Goal: Transaction & Acquisition: Purchase product/service

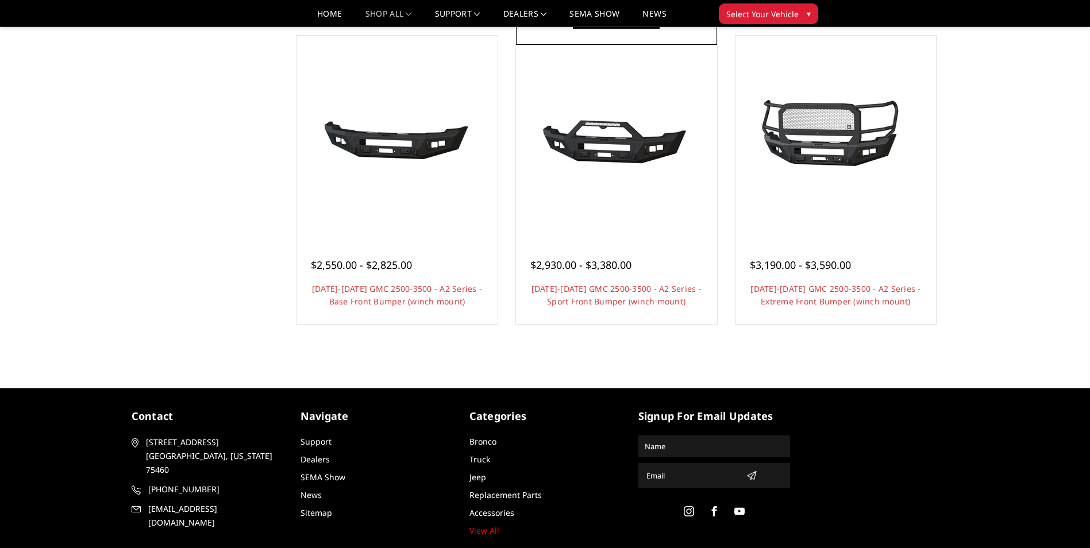
scroll to position [747, 0]
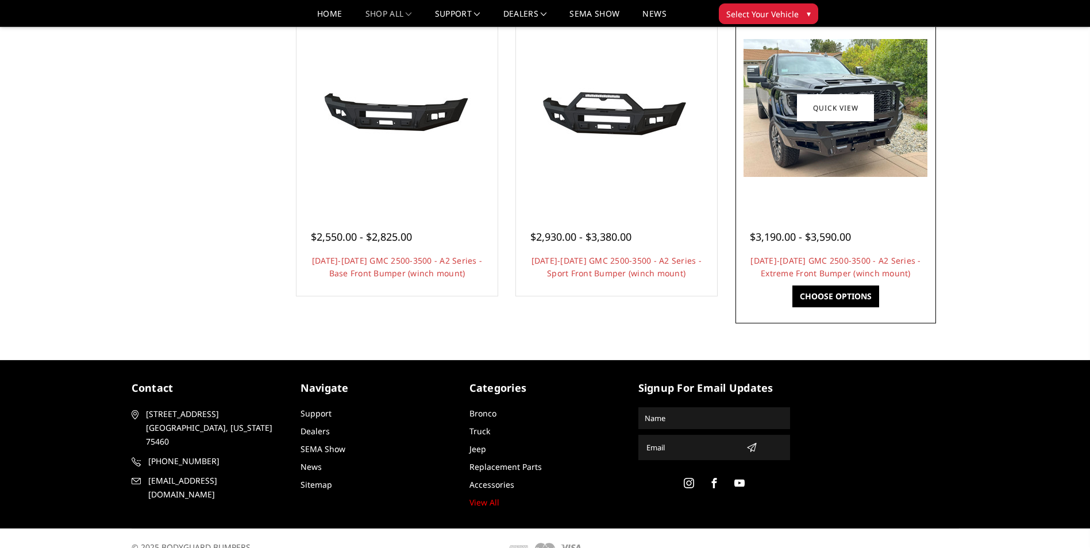
click at [827, 267] on h4 "[DATE]-[DATE] GMC 2500-3500 - A2 Series - Extreme Front Bumper (winch mount)" at bounding box center [836, 267] width 172 height 25
click at [814, 275] on link "[DATE]-[DATE] GMC 2500-3500 - A2 Series - Extreme Front Bumper (winch mount)" at bounding box center [835, 267] width 170 height 24
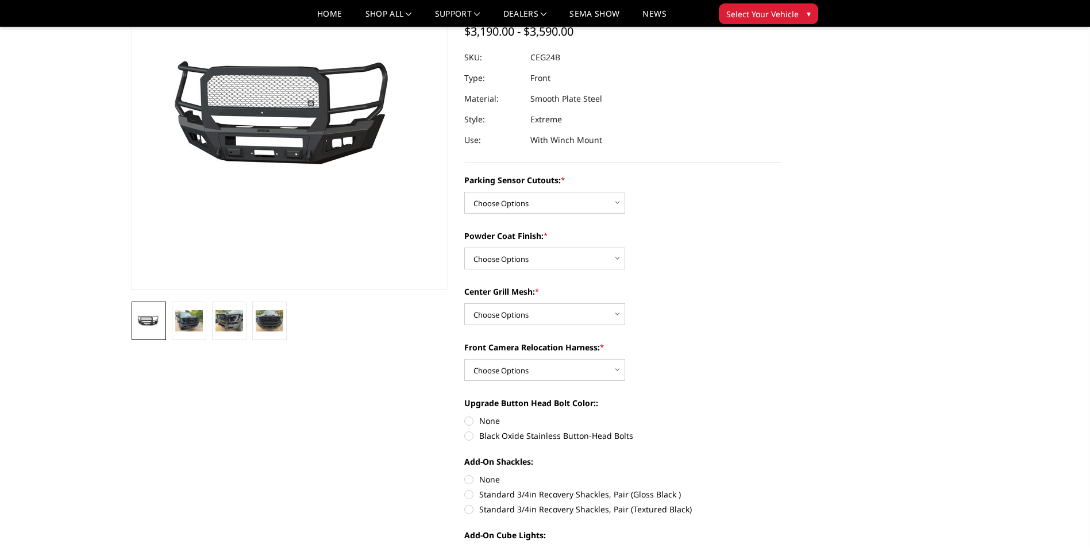
scroll to position [115, 0]
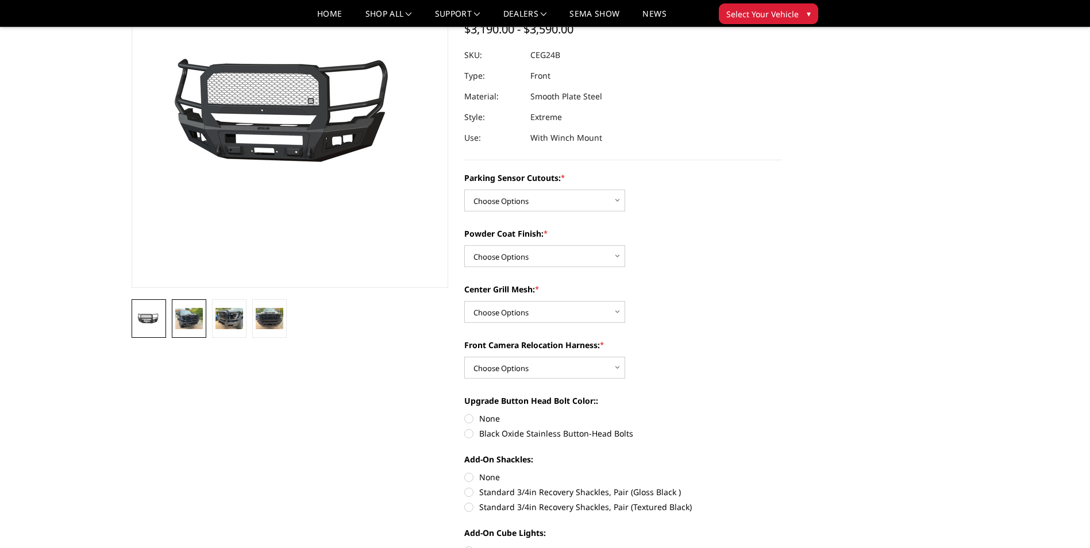
click at [185, 309] on img at bounding box center [189, 318] width 28 height 21
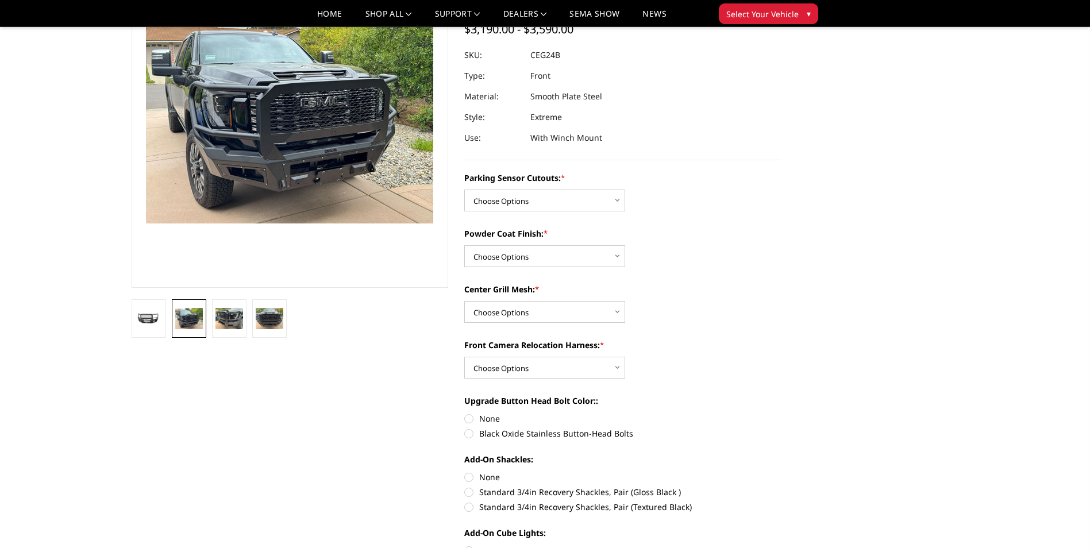
scroll to position [75, 0]
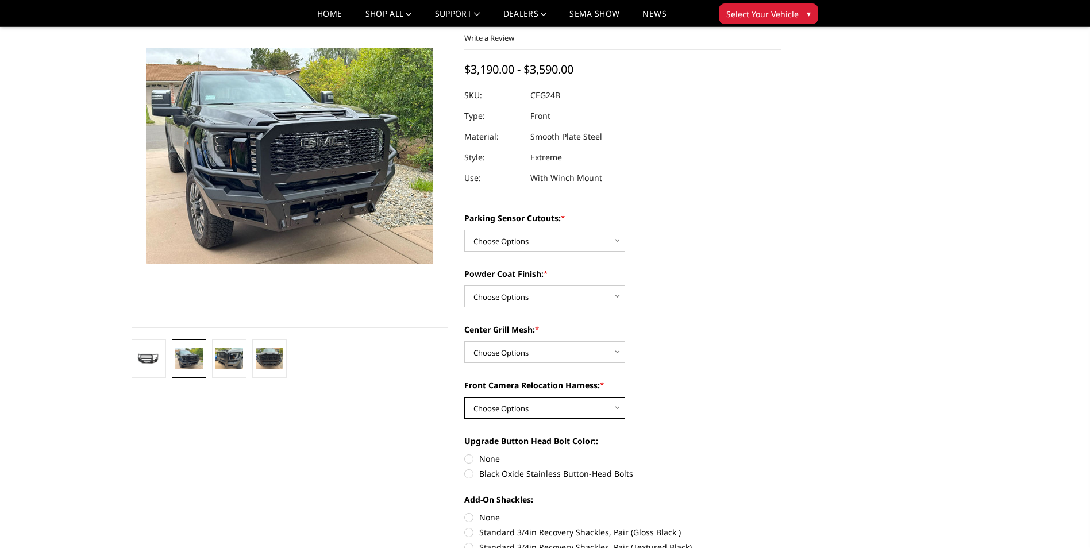
click at [496, 401] on select "Choose Options WITH Front Camera Relocation Harness WITHOUT Front Camera Reloca…" at bounding box center [544, 408] width 161 height 22
click at [233, 364] on img at bounding box center [229, 358] width 28 height 21
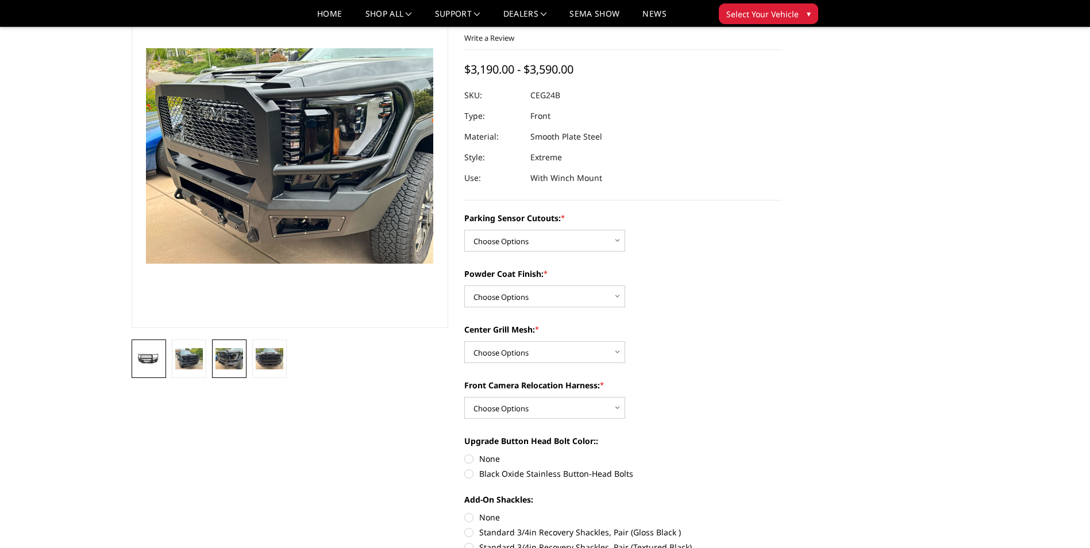
click at [160, 363] on img at bounding box center [149, 359] width 28 height 13
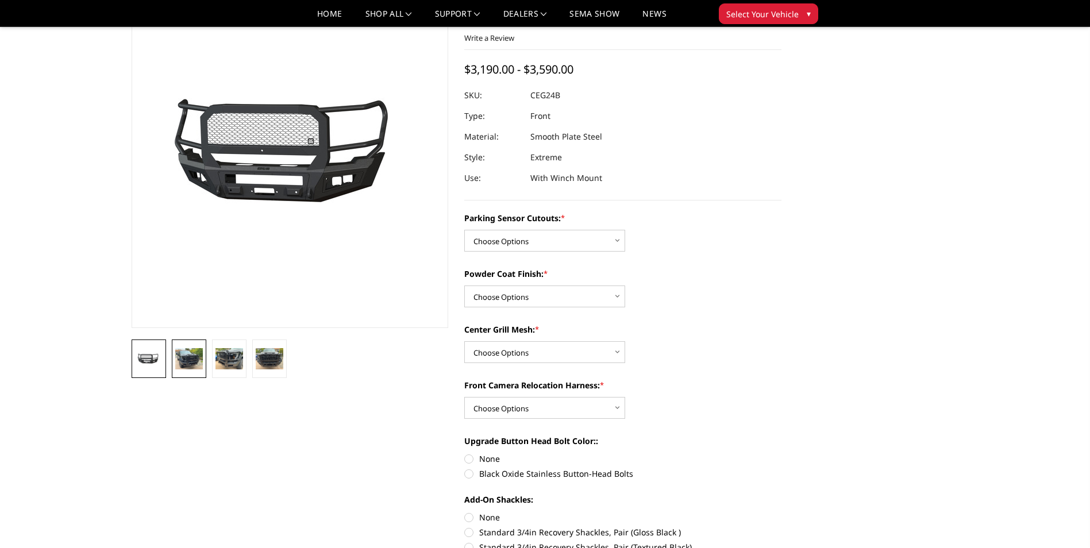
click at [201, 363] on img at bounding box center [189, 358] width 28 height 21
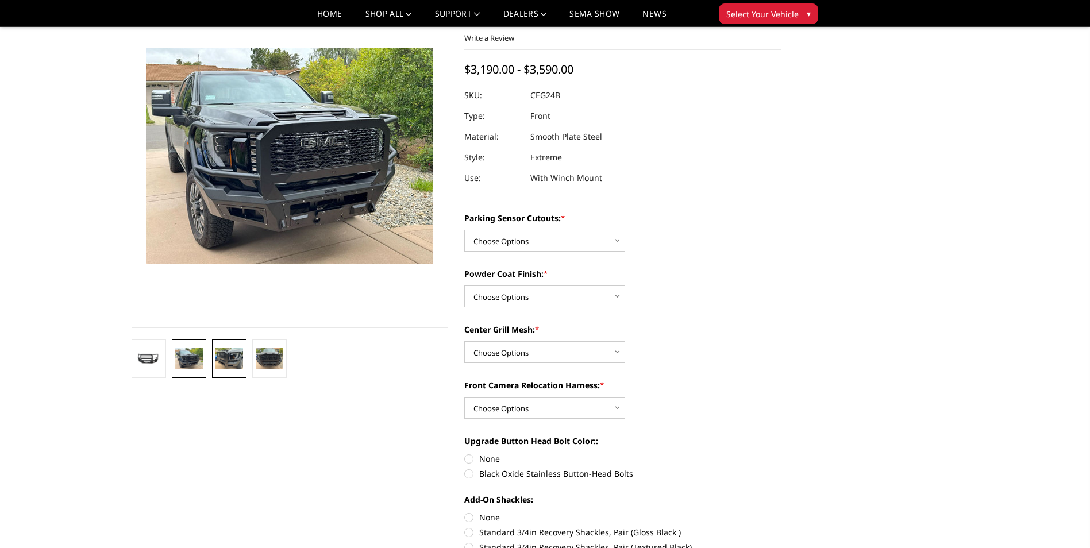
click at [226, 363] on img at bounding box center [229, 358] width 28 height 21
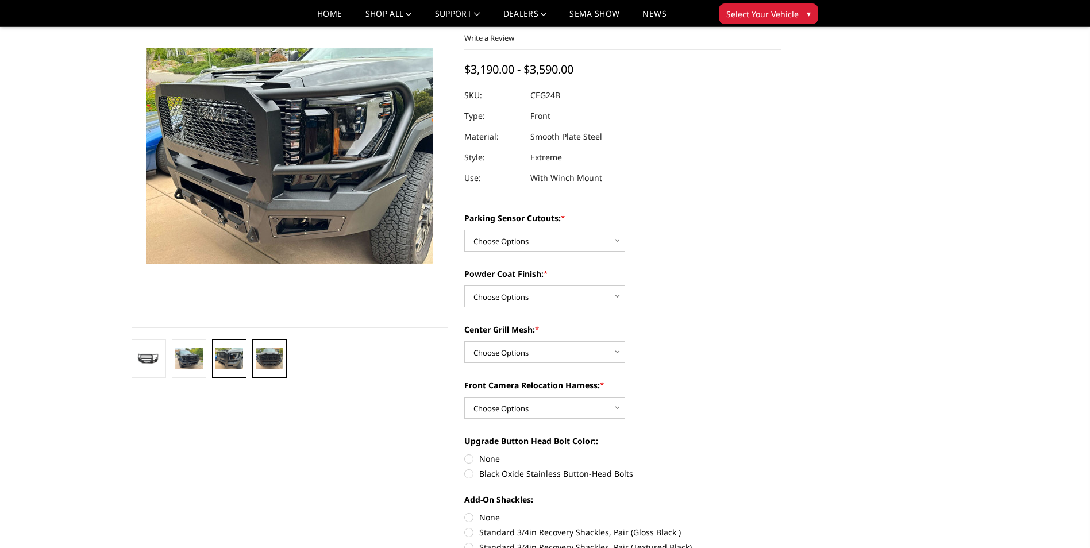
click at [261, 364] on img at bounding box center [270, 358] width 28 height 21
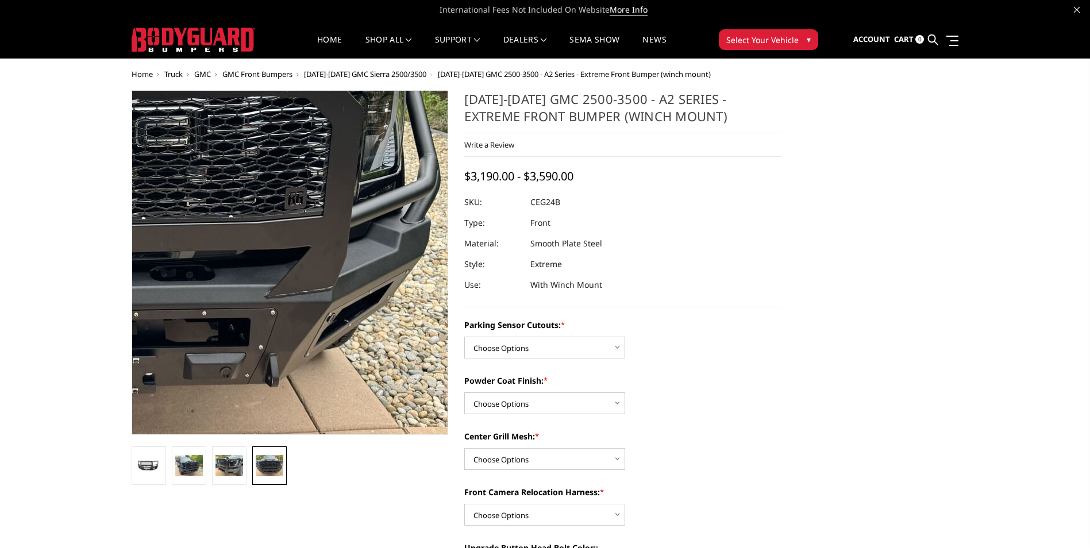
scroll to position [0, 0]
